Goal: Task Accomplishment & Management: Manage account settings

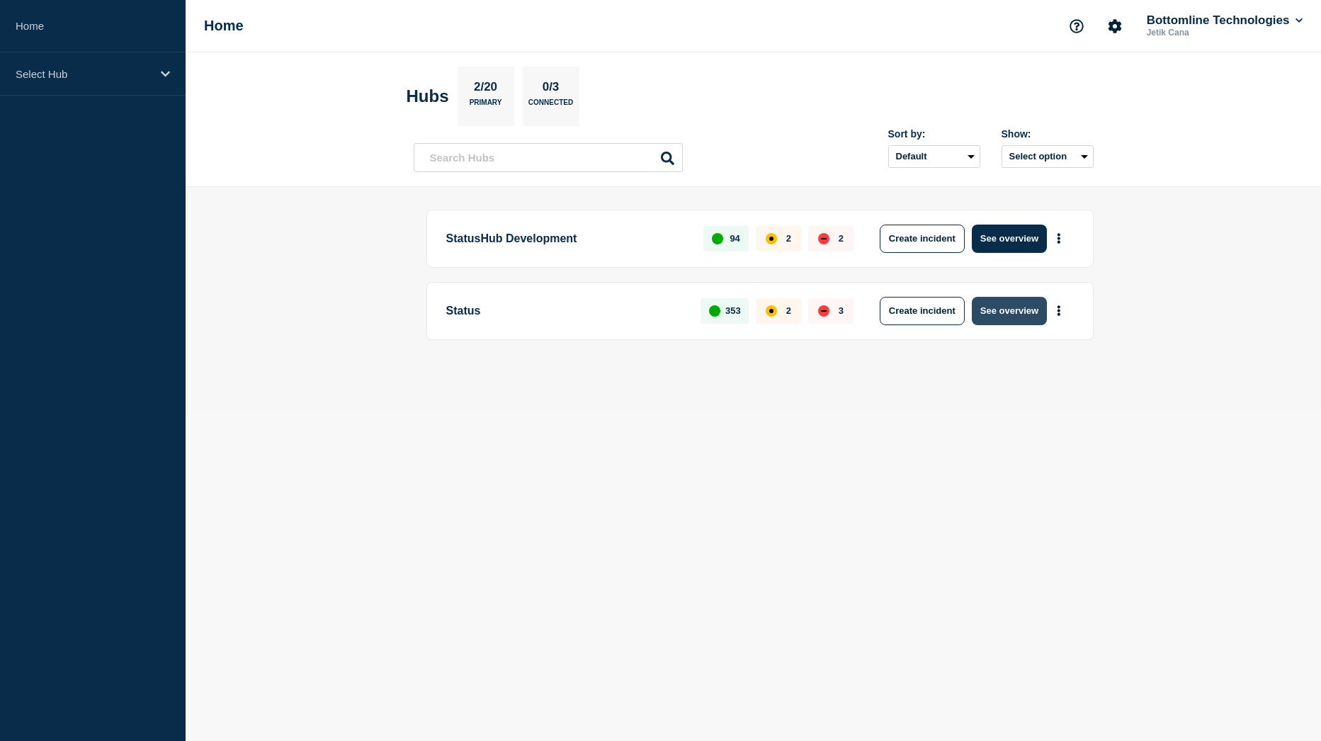
click at [1006, 302] on button "See overview" at bounding box center [1009, 311] width 75 height 28
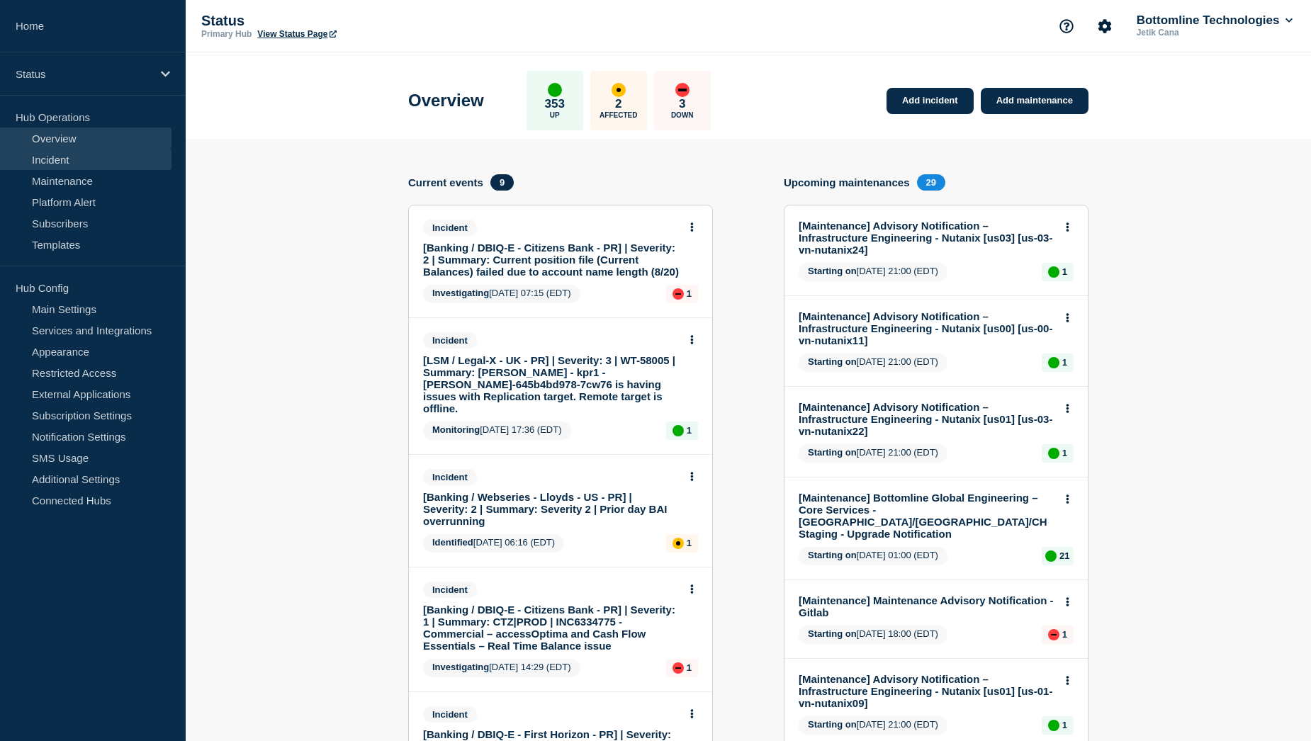
click at [88, 164] on link "Incident" at bounding box center [85, 159] width 171 height 21
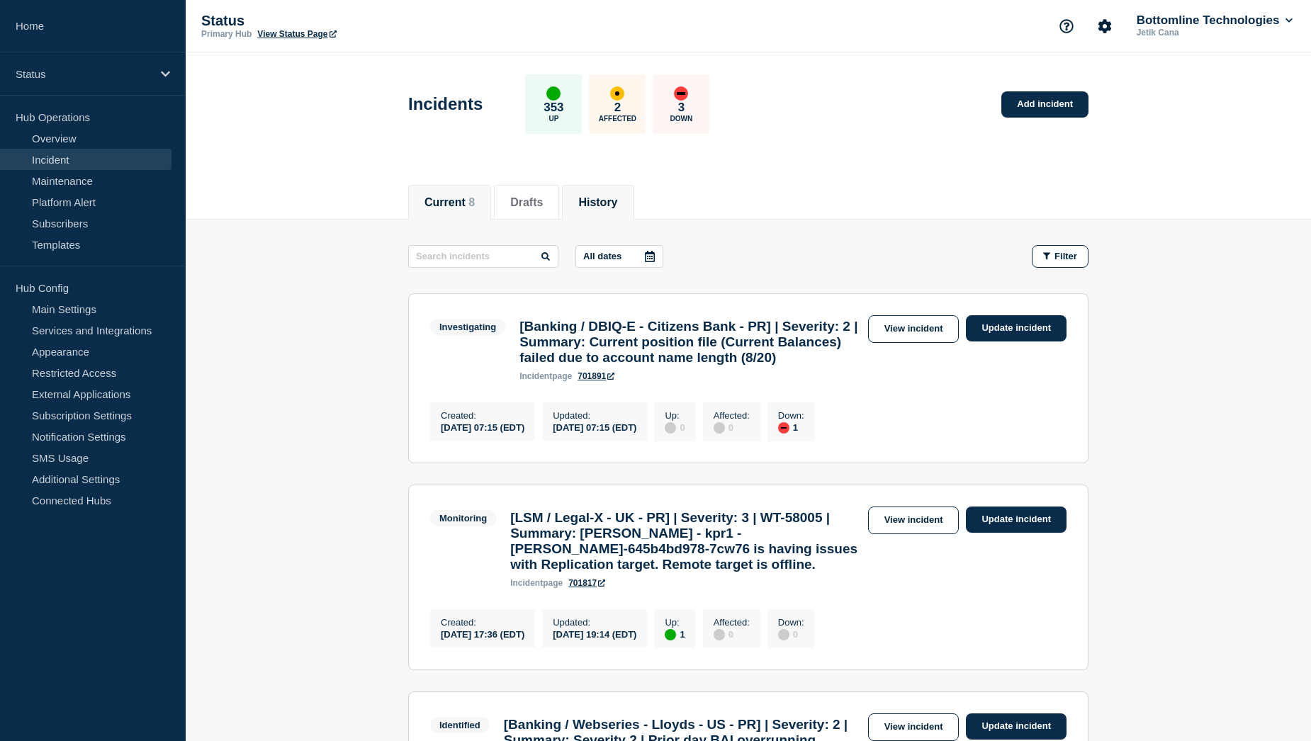
click at [617, 201] on button "History" at bounding box center [597, 202] width 39 height 13
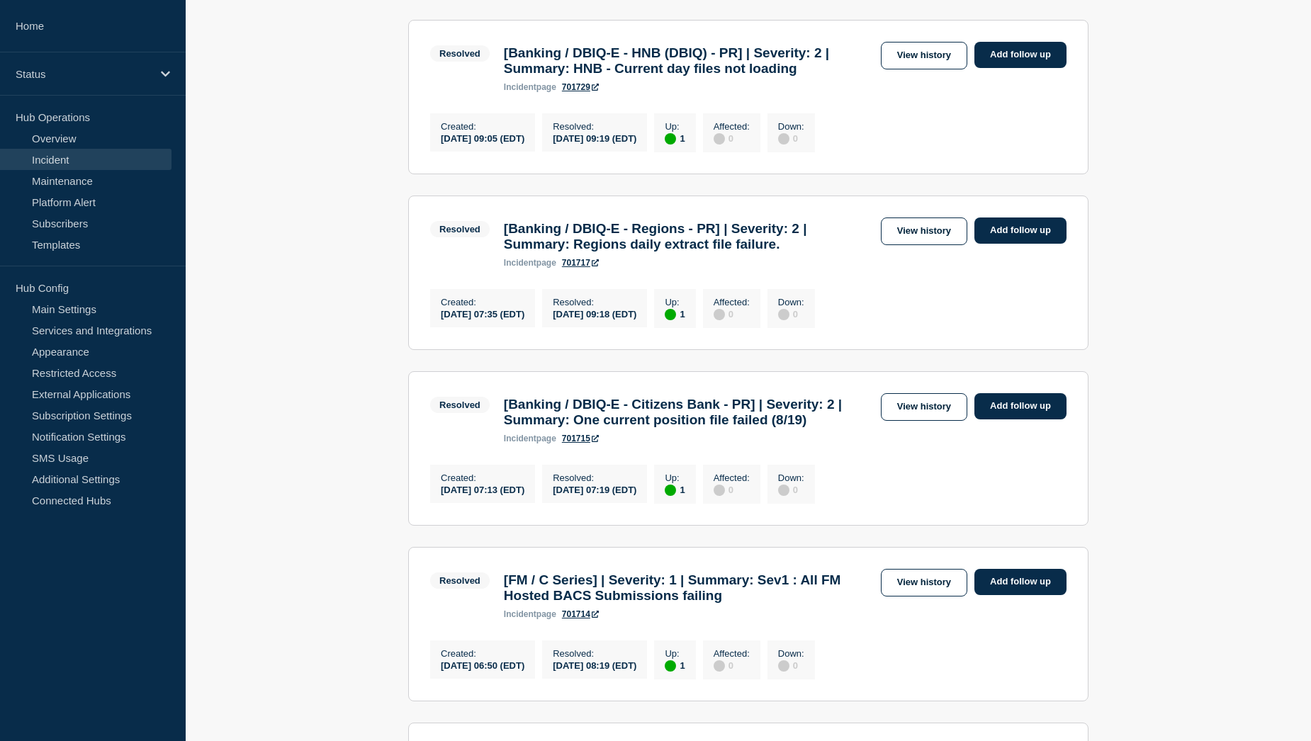
scroll to position [1063, 0]
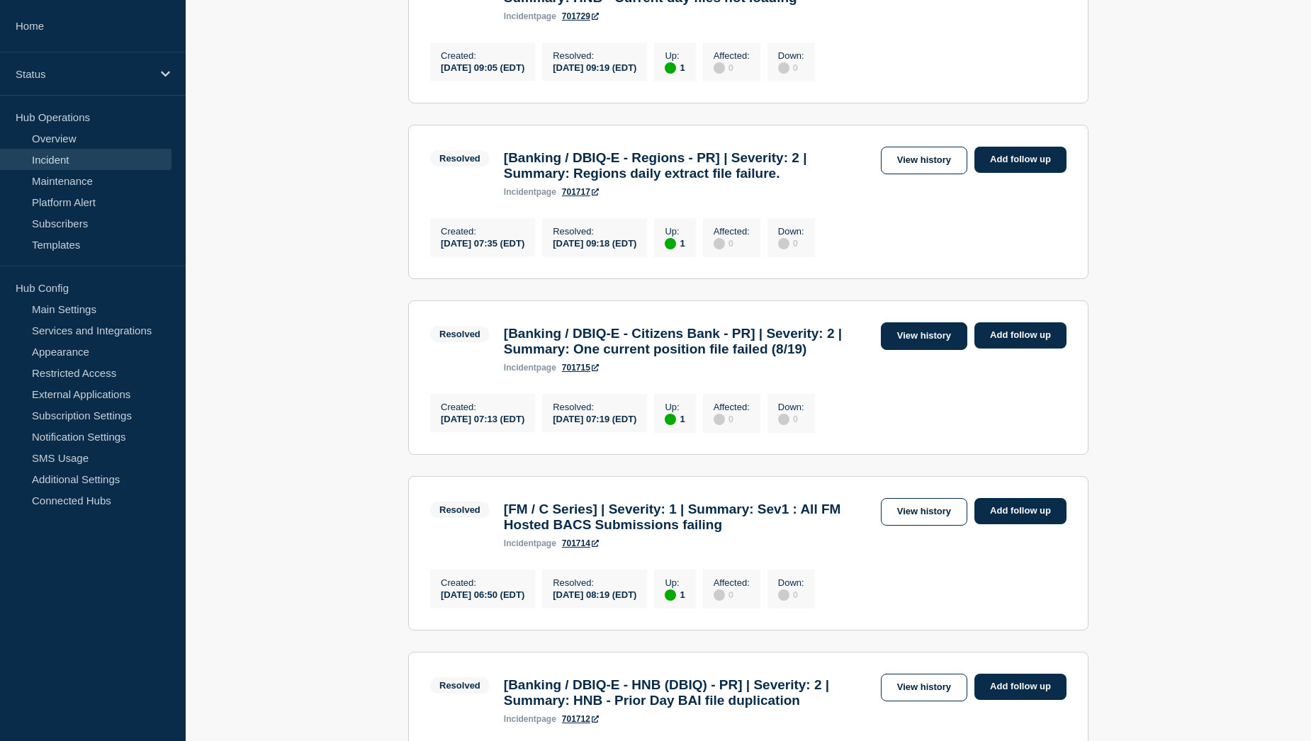
click at [901, 350] on link "View history" at bounding box center [924, 336] width 86 height 28
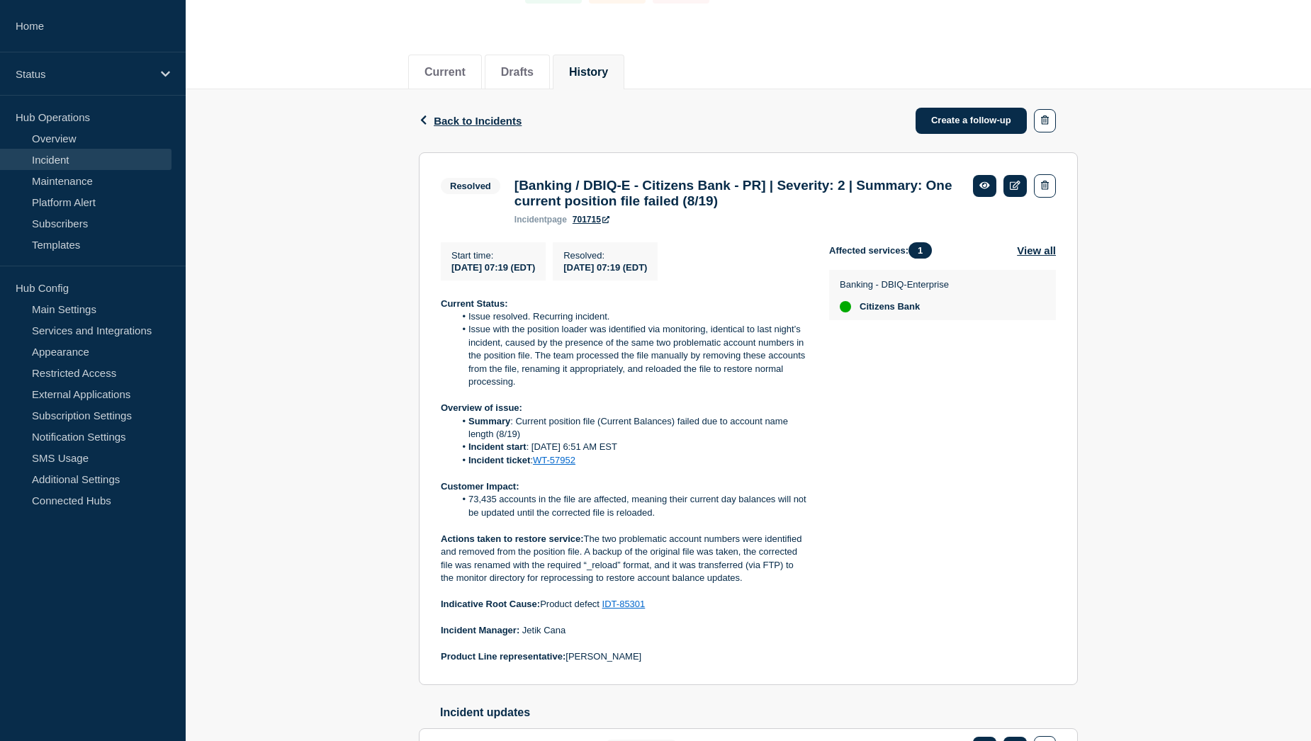
scroll to position [142, 0]
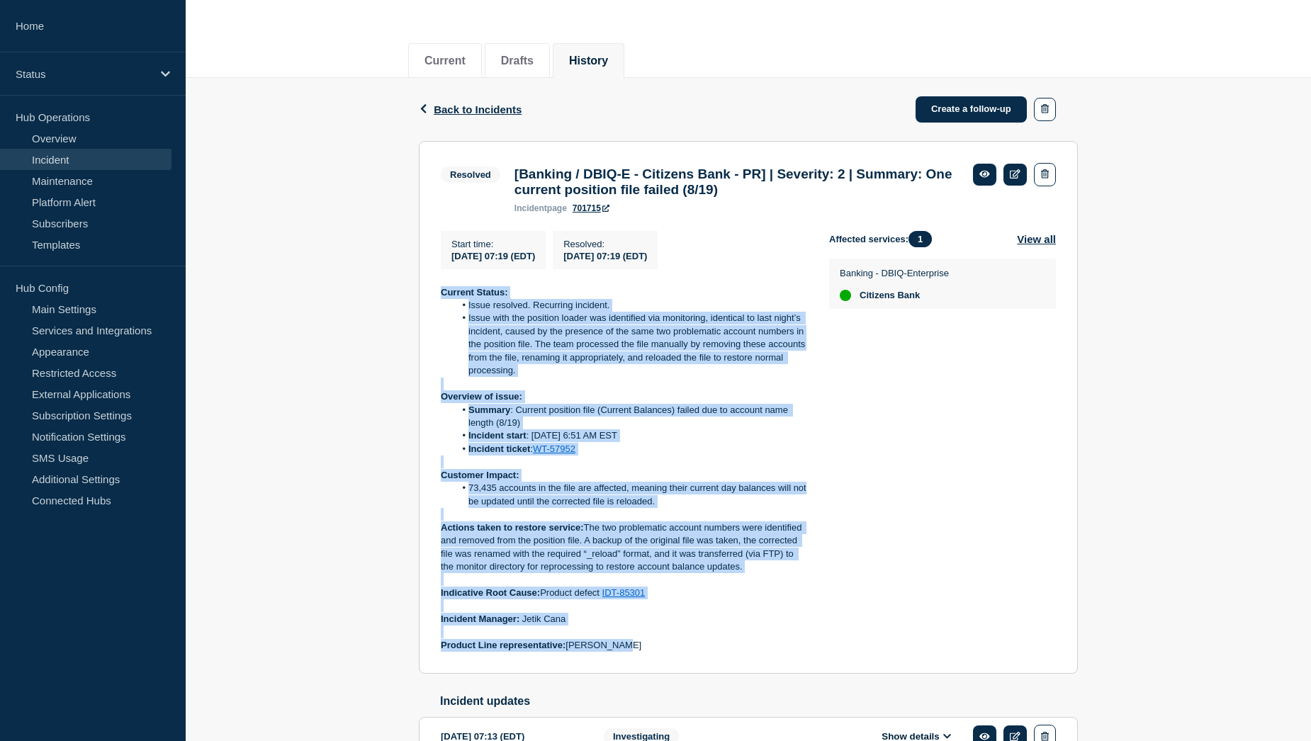
drag, startPoint x: 442, startPoint y: 299, endPoint x: 626, endPoint y: 653, distance: 399.0
click at [626, 653] on div "Current Status: Issue resolved. Recurring incident. Issue with the position loa…" at bounding box center [624, 469] width 366 height 366
copy div "Current Status: Issue resolved. Recurring incident. Issue with the position loa…"
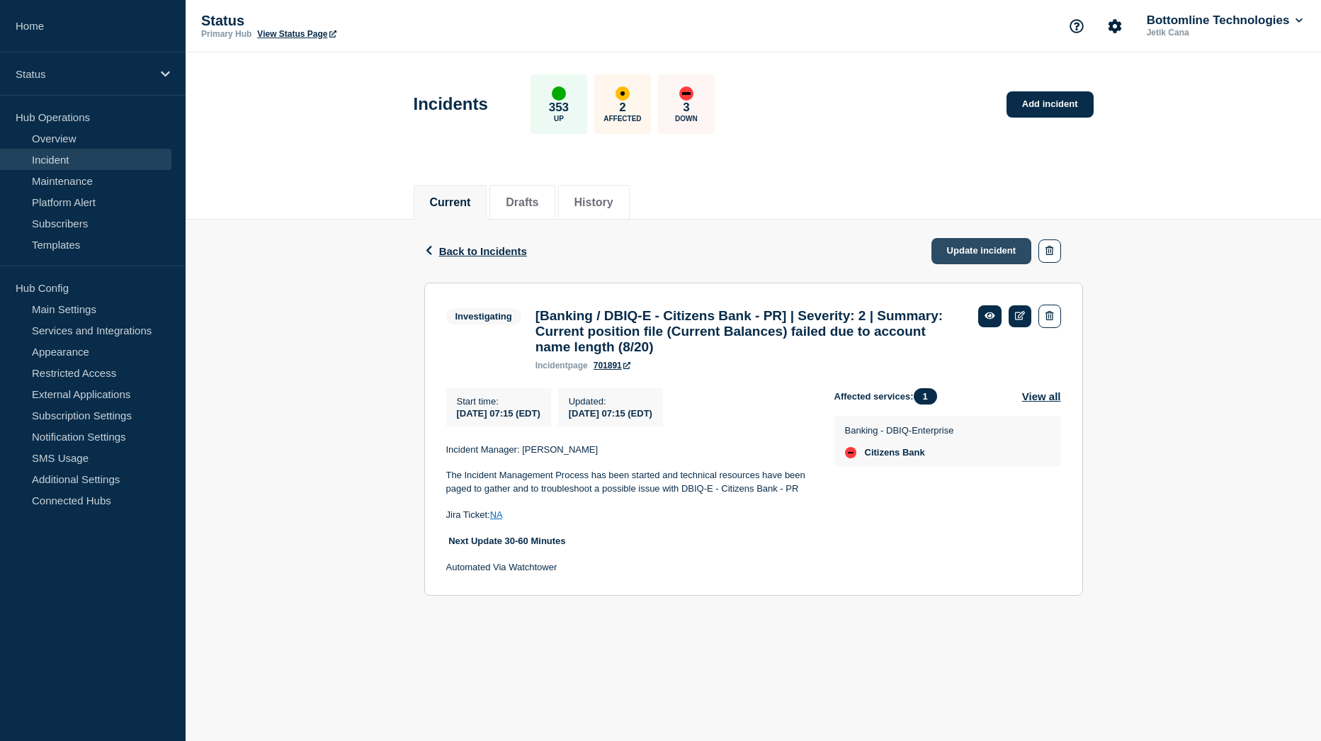
click at [970, 251] on link "Update incident" at bounding box center [982, 251] width 101 height 26
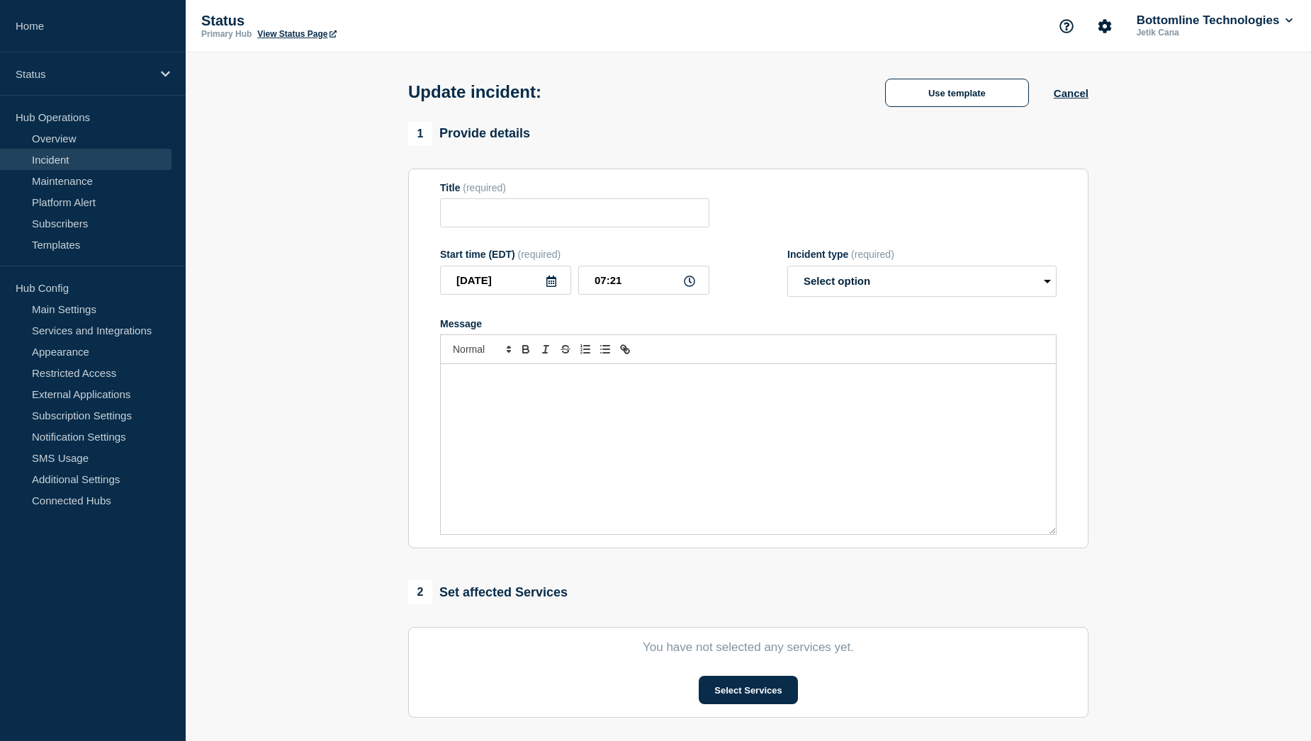
type input "[Banking / DBIQ-E - Citizens Bank - PR] | Severity: 2 | Summary: Current positi…"
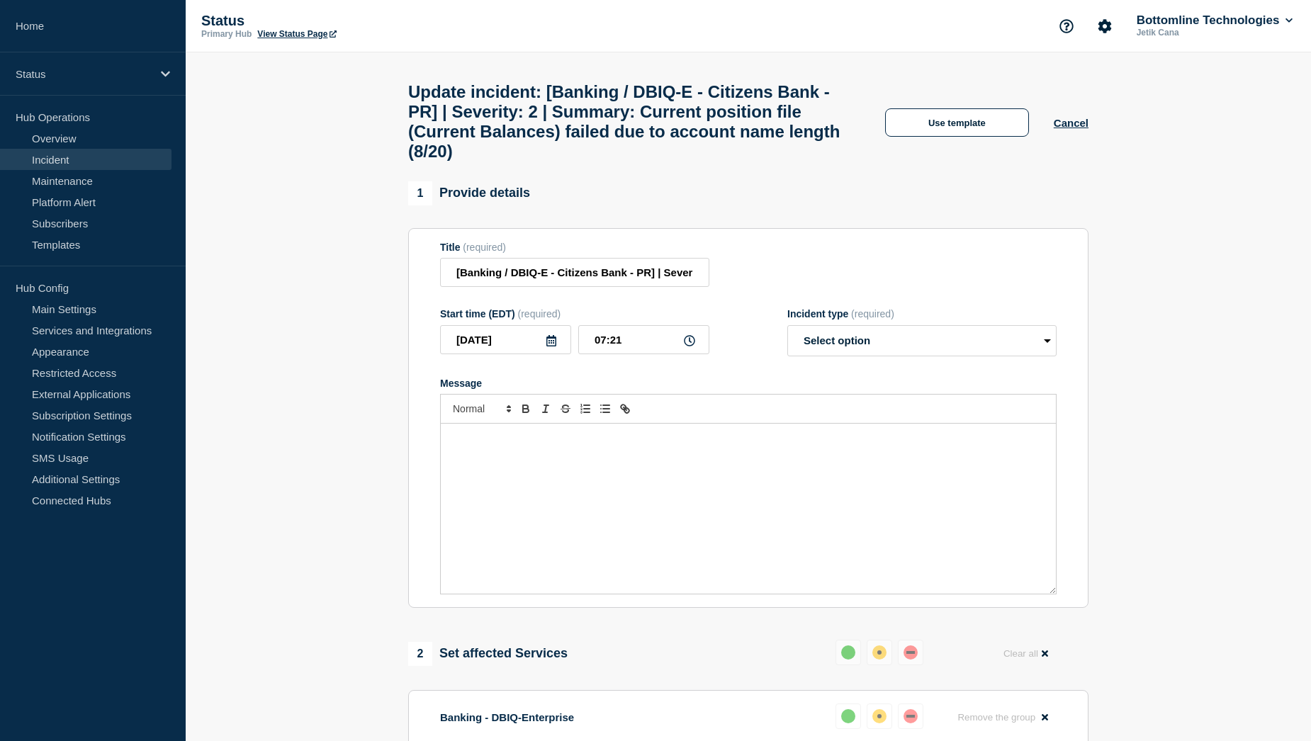
click at [501, 445] on p "Message" at bounding box center [748, 438] width 594 height 13
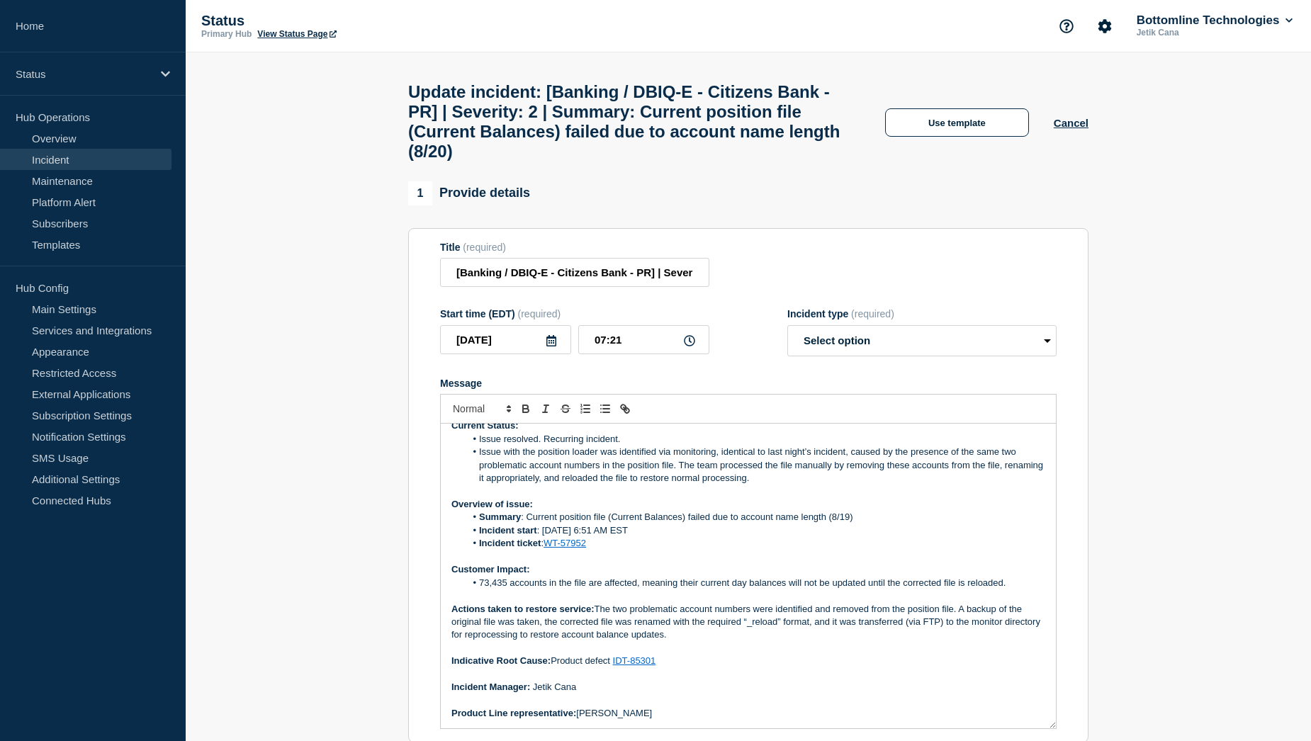
scroll to position [13, 0]
drag, startPoint x: 1052, startPoint y: 605, endPoint x: 1062, endPoint y: 740, distance: 135.0
click at [1062, 740] on section "Title (required) [Banking / DBIQ-E - Citizens Bank - PR] | Severity: 2 | Summar…" at bounding box center [748, 485] width 680 height 515
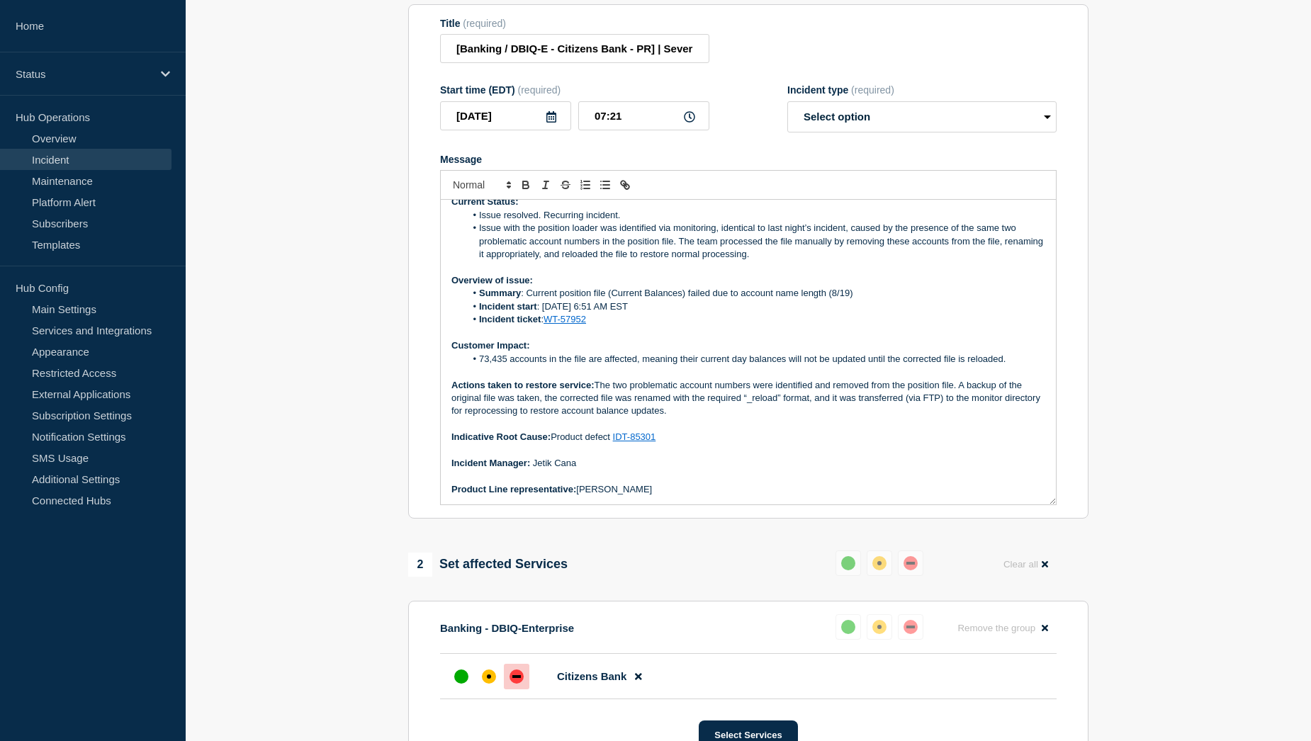
scroll to position [283, 0]
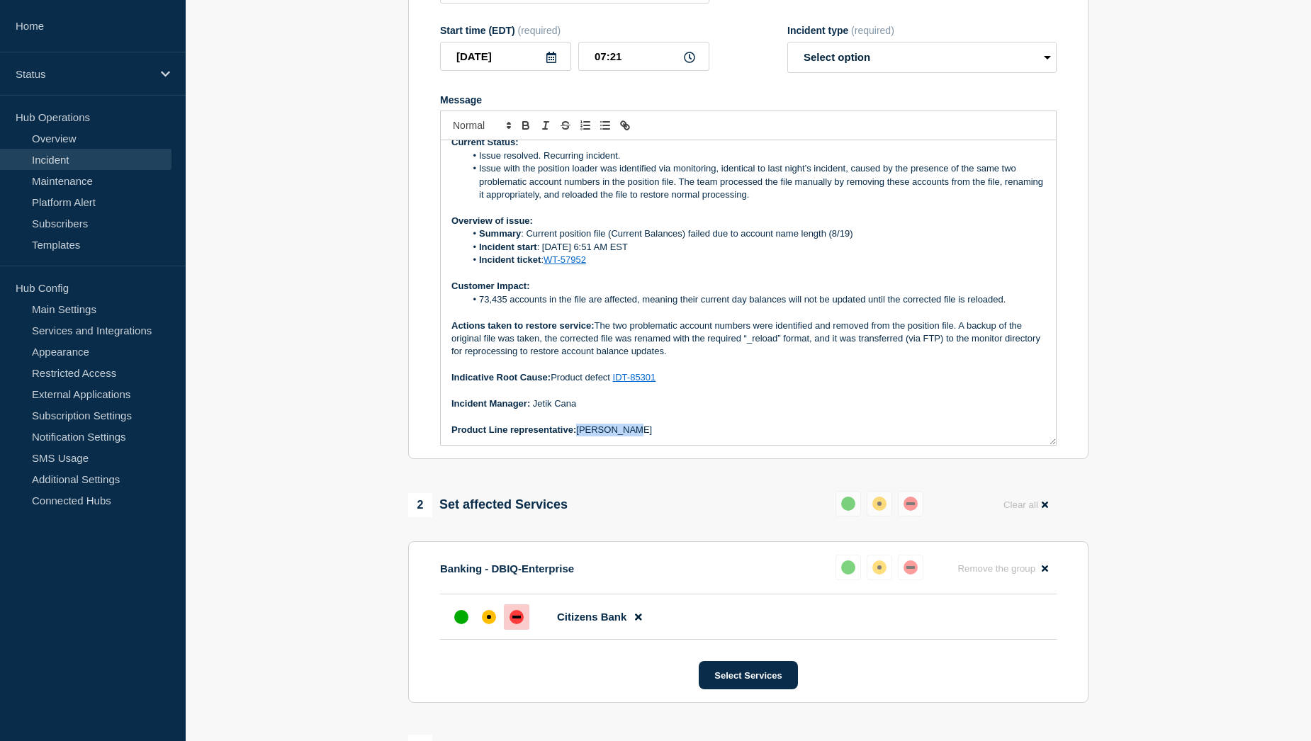
drag, startPoint x: 628, startPoint y: 444, endPoint x: 578, endPoint y: 445, distance: 50.3
click at [578, 436] on p "Product Line representative: [PERSON_NAME]" at bounding box center [748, 430] width 594 height 13
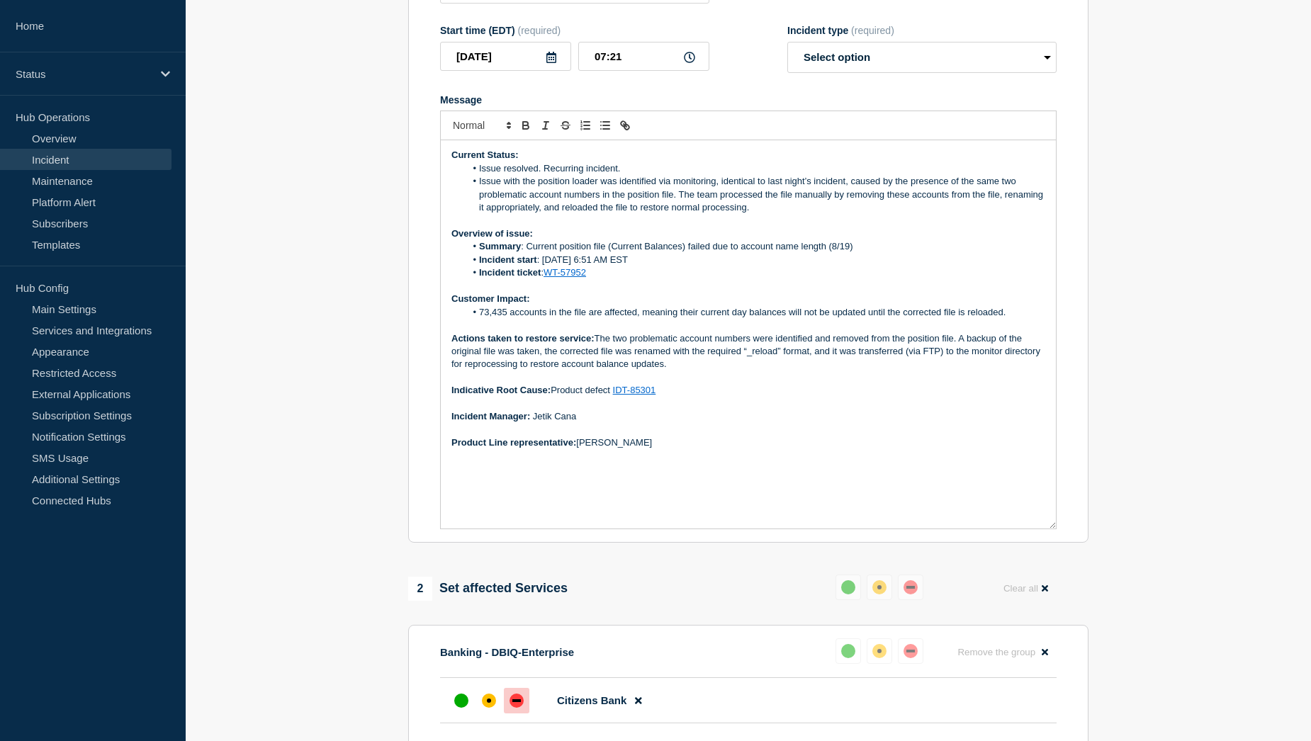
drag, startPoint x: 1047, startPoint y: 455, endPoint x: 1076, endPoint y: 538, distance: 88.5
click at [1076, 538] on section "Title (required) [Banking / DBIQ-E - Citizens Bank - PR] | Severity: 2 | Summar…" at bounding box center [748, 244] width 680 height 599
click at [506, 319] on li "73,435 accounts in the file are affected, meaning their current day balances wi…" at bounding box center [756, 312] width 580 height 13
click at [597, 279] on li "Incident ticket : WT-57952" at bounding box center [756, 272] width 580 height 13
drag, startPoint x: 595, startPoint y: 287, endPoint x: 548, endPoint y: 285, distance: 46.8
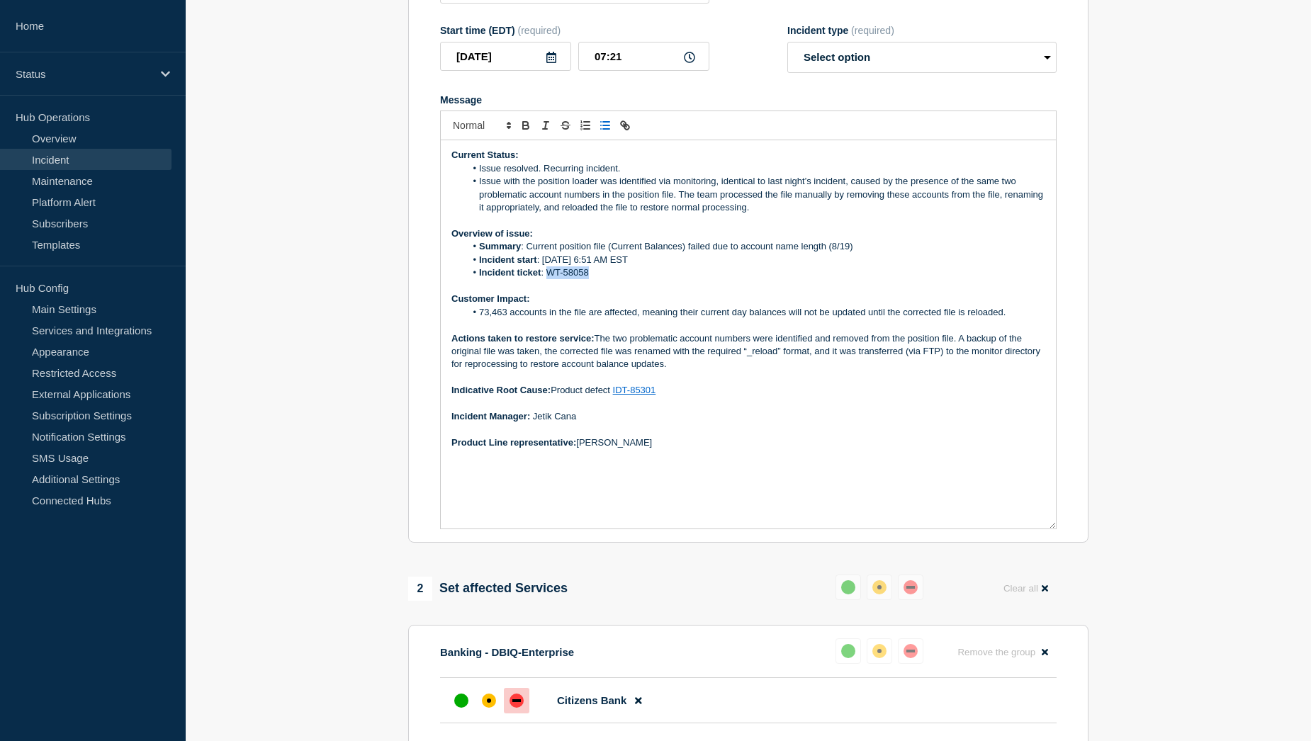
click at [548, 279] on li "Incident ticket : WT-58058" at bounding box center [756, 272] width 580 height 13
click at [623, 126] on icon "Toggle link" at bounding box center [623, 123] width 5 height 5
paste input "https://jira.bottomline.tech/browse/"
type input "https://jira.bottomline.tech/browse/WT-58058"
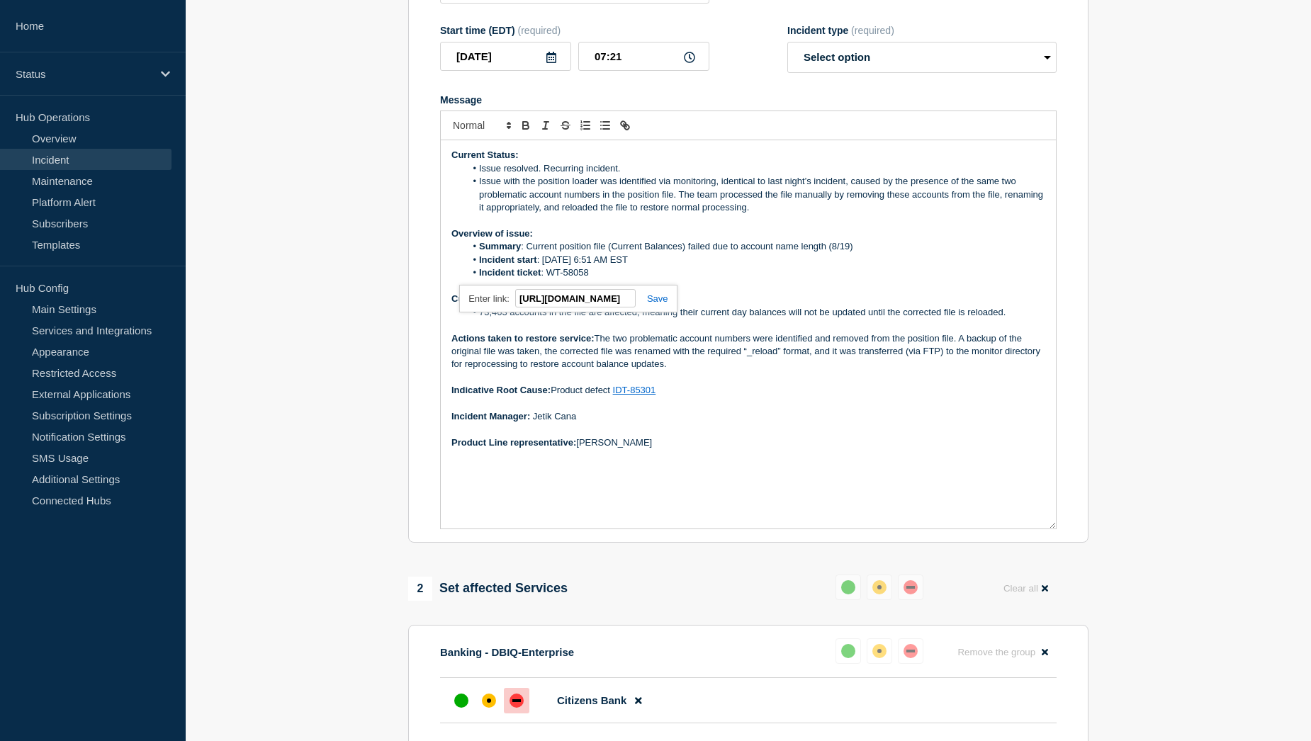
scroll to position [0, 0]
click at [663, 304] on link at bounding box center [652, 298] width 33 height 11
click at [553, 266] on li "Incident start : 19th of August @ 6:51 AM EST" at bounding box center [756, 260] width 580 height 13
click at [850, 253] on li "Summary : Current position file (Current Balances) failed due to account name l…" at bounding box center [756, 246] width 580 height 13
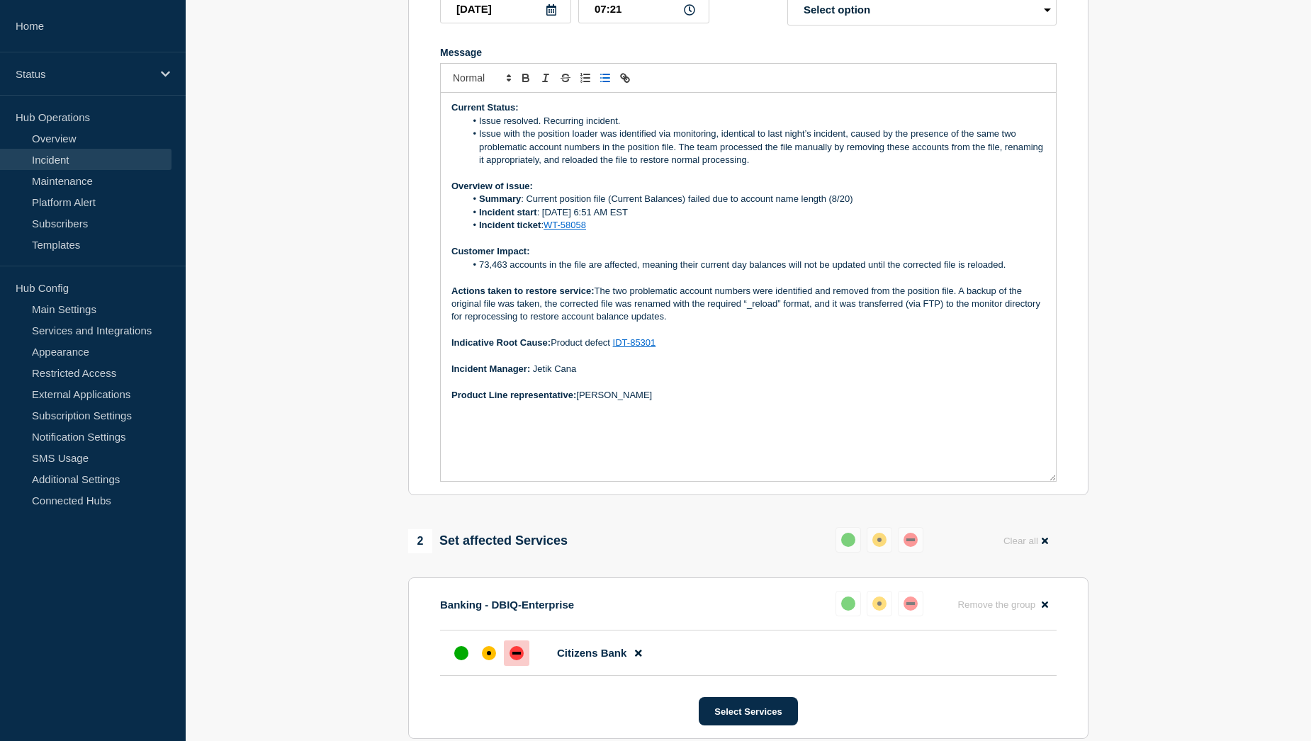
scroll to position [142, 0]
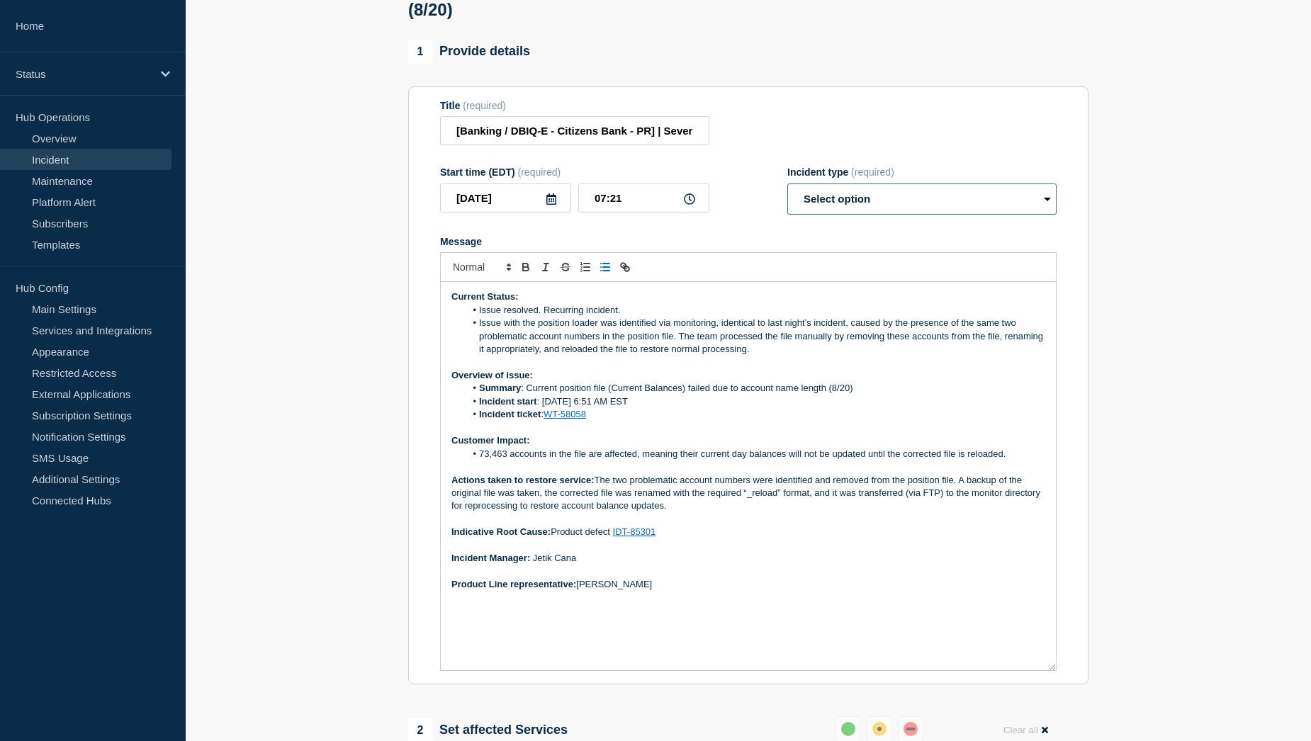
click at [942, 215] on select "Select option Investigating Identified Monitoring Resolved" at bounding box center [921, 199] width 269 height 31
select select "resolved"
click at [787, 197] on select "Select option Investigating Identified Monitoring Resolved" at bounding box center [921, 199] width 269 height 31
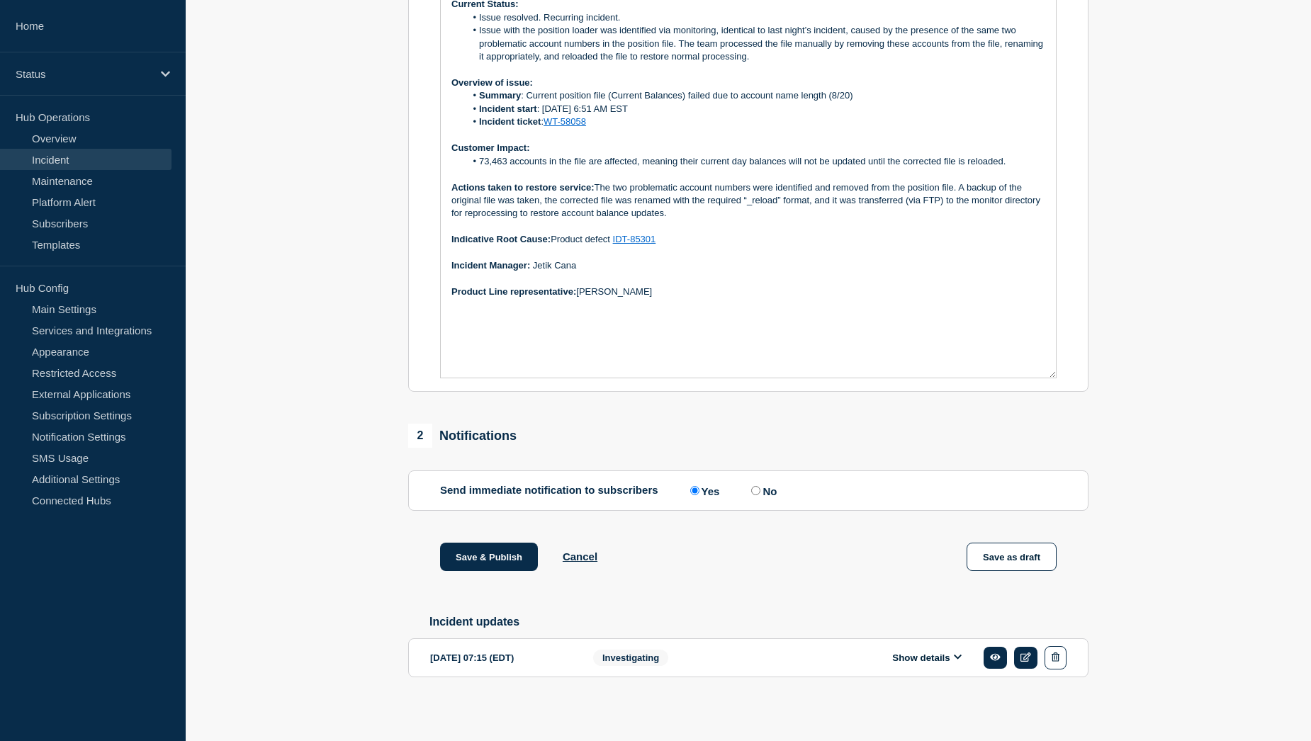
scroll to position [454, 0]
click at [470, 555] on button "Save & Publish" at bounding box center [489, 555] width 98 height 28
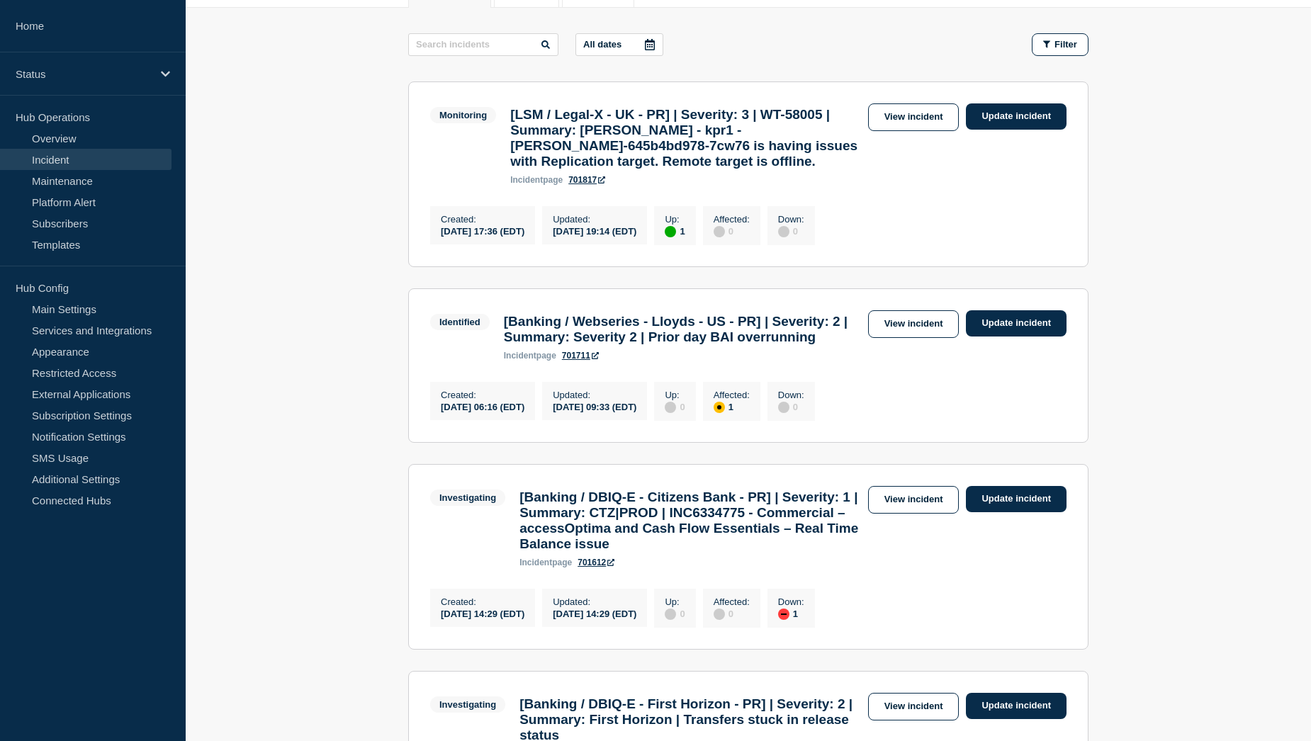
scroll to position [213, 0]
